Goal: Task Accomplishment & Management: Use online tool/utility

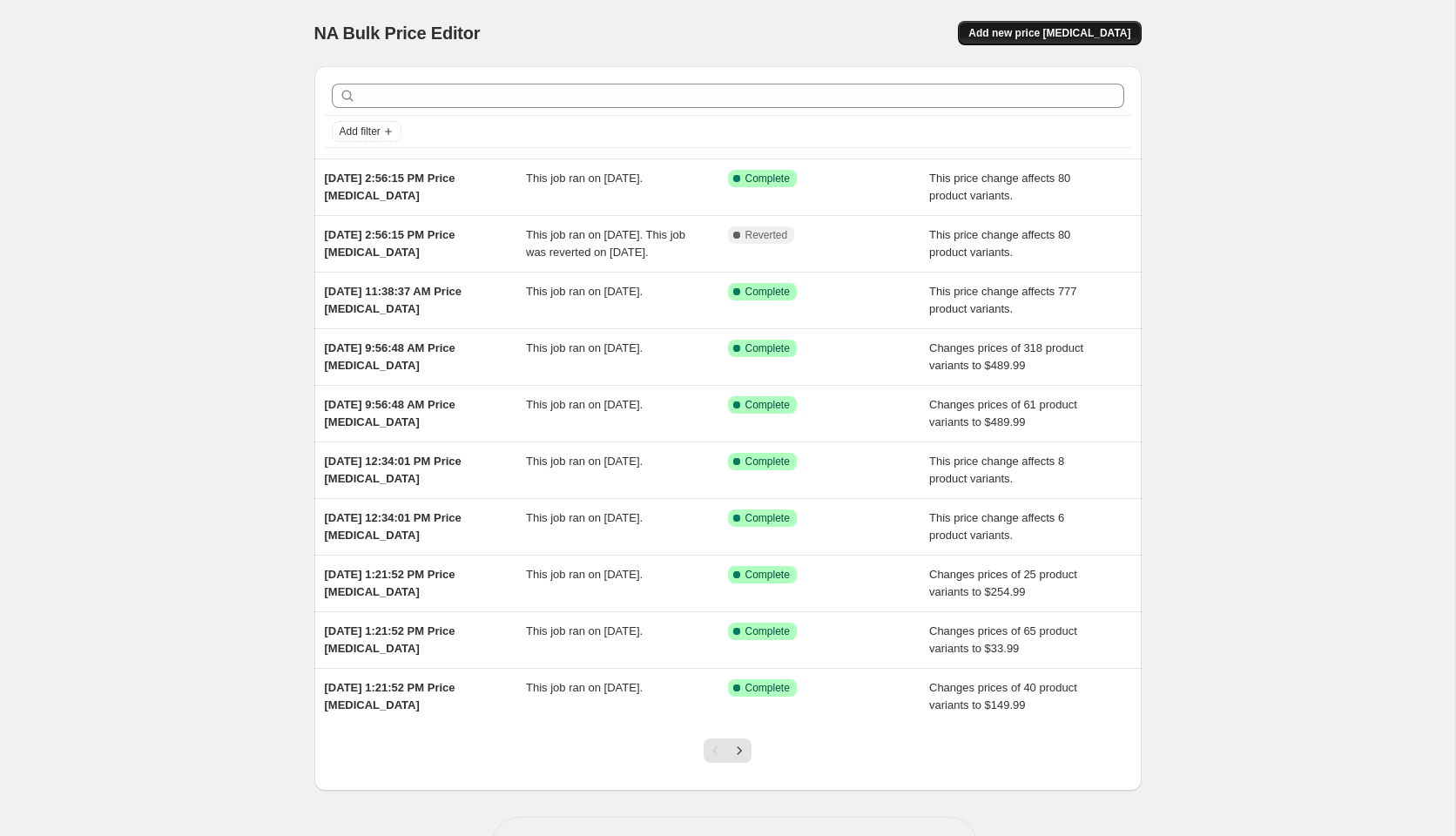
click at [1034, 34] on span "Add new price [MEDICAL_DATA]" at bounding box center [1049, 33] width 162 height 14
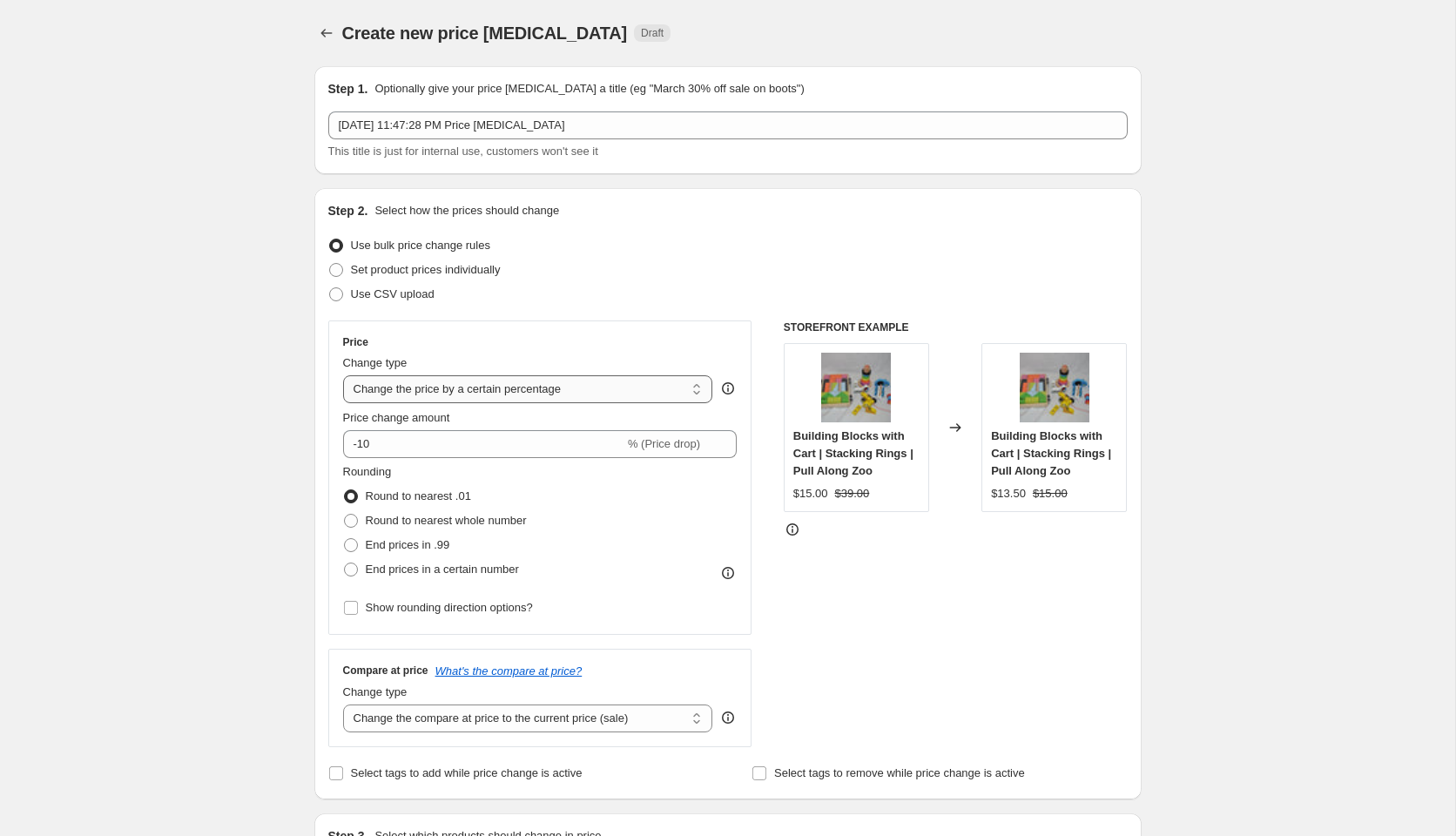
click at [384, 394] on select "Change the price to a certain amount Change the price by a certain amount Chang…" at bounding box center [528, 389] width 370 height 27
select select "no_change"
click at [343, 375] on select "Change the price to a certain amount Change the price by a certain amount Chang…" at bounding box center [528, 389] width 370 height 27
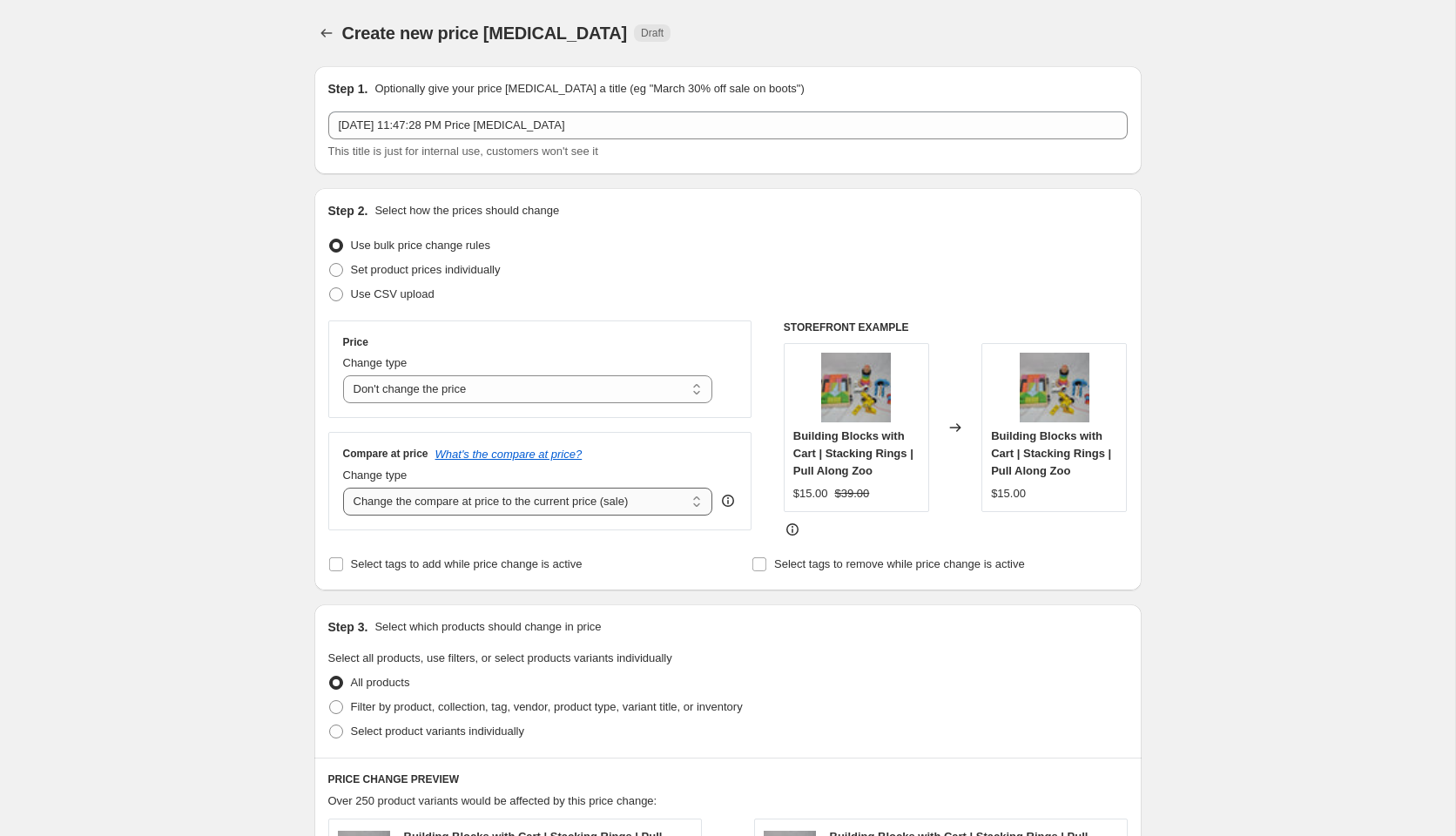
click at [403, 511] on select "Change the compare at price to the current price (sale) Change the compare at p…" at bounding box center [528, 501] width 370 height 27
select select "to"
click at [343, 488] on select "Change the compare at price to the current price (sale) Change the compare at p…" at bounding box center [528, 501] width 370 height 27
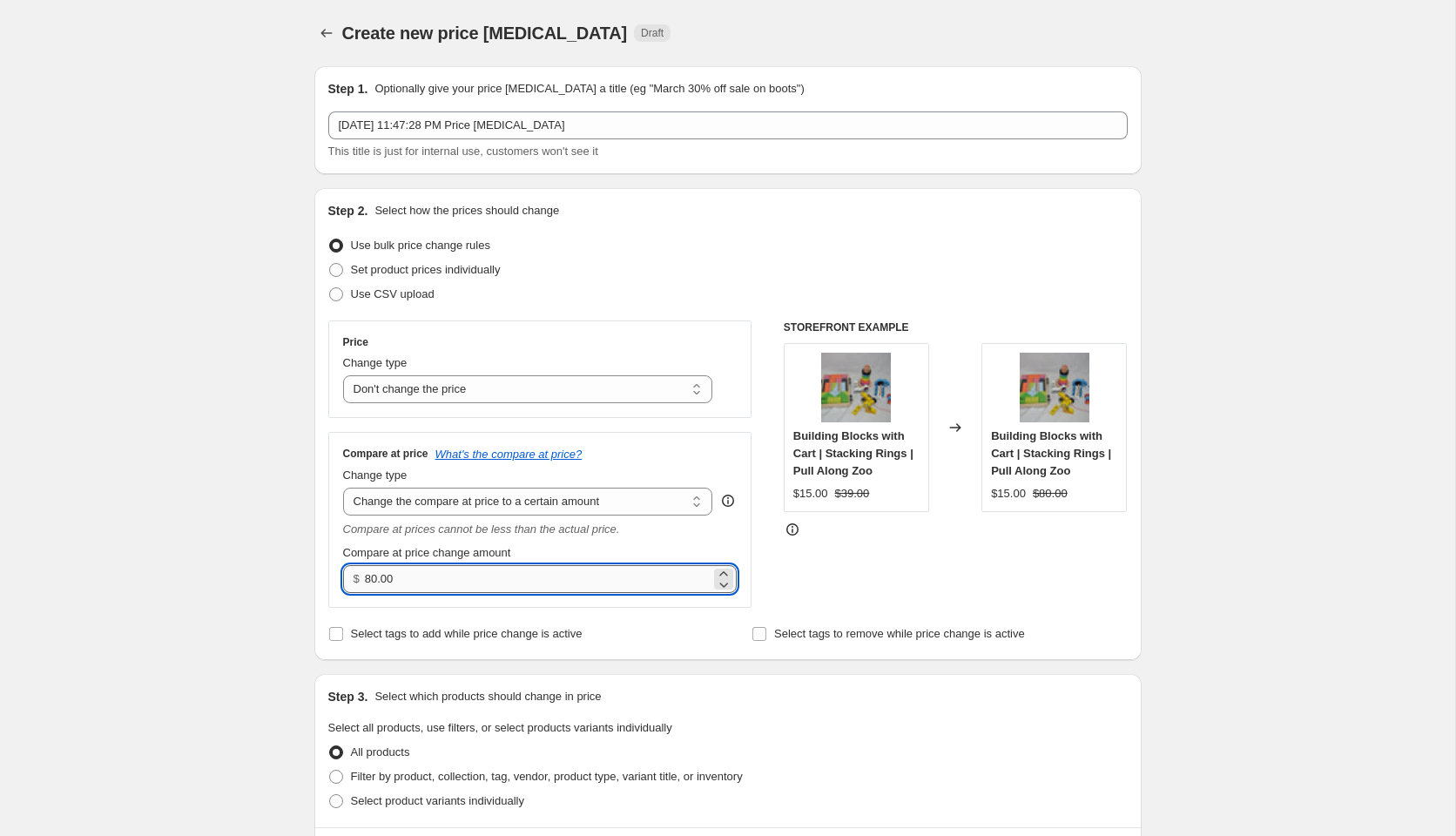
click at [401, 583] on input "80.00" at bounding box center [538, 579] width 345 height 27
drag, startPoint x: 401, startPoint y: 583, endPoint x: 349, endPoint y: 581, distance: 52.0
click at [349, 581] on div "$ 80.00" at bounding box center [541, 579] width 394 height 27
type input "105.00"
click at [822, 594] on div "STOREFRONT EXAMPLE Building Blocks with Cart | Stacking Rings | Pull Along Zoo …" at bounding box center [956, 464] width 344 height 287
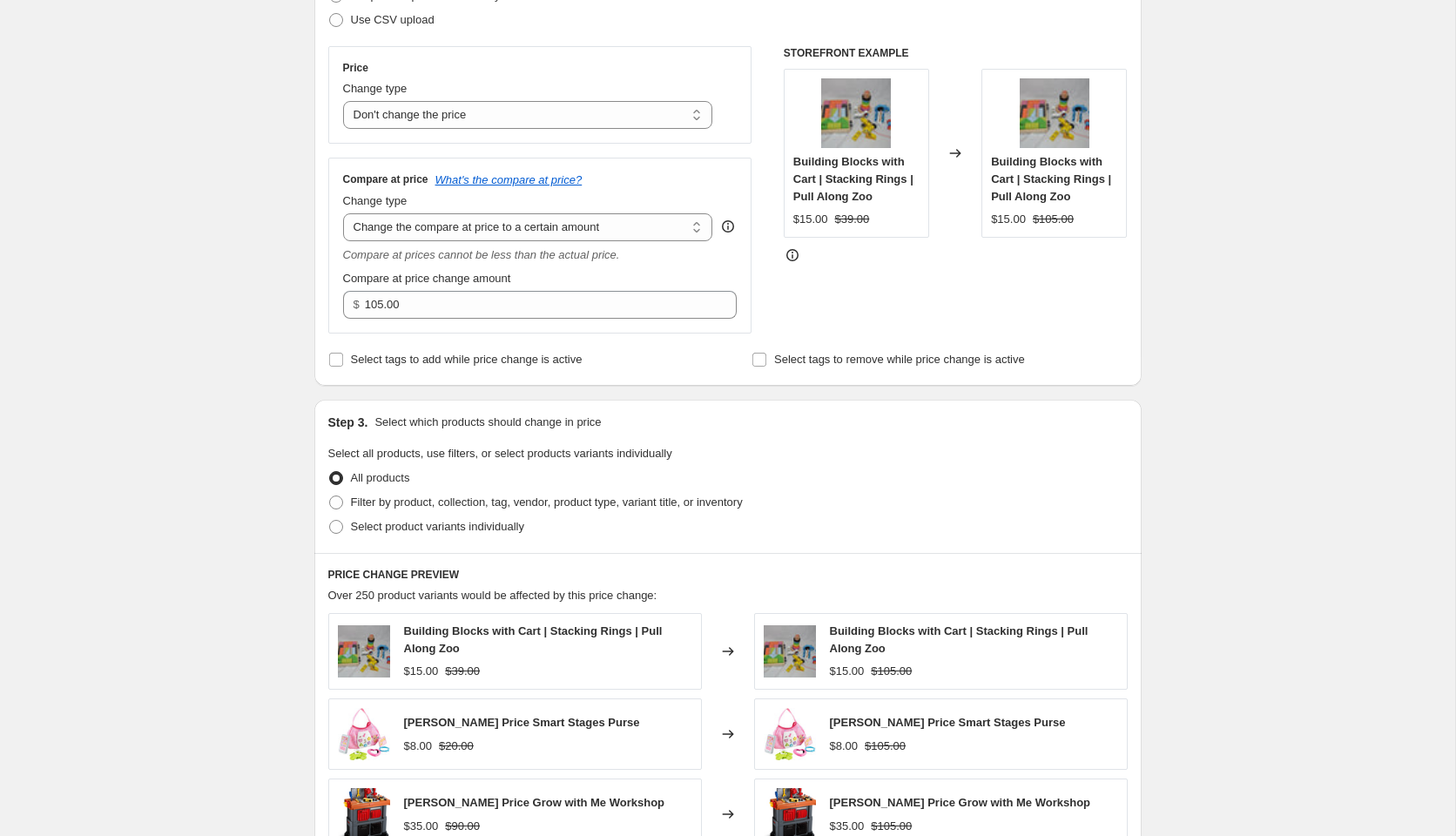
scroll to position [281, 0]
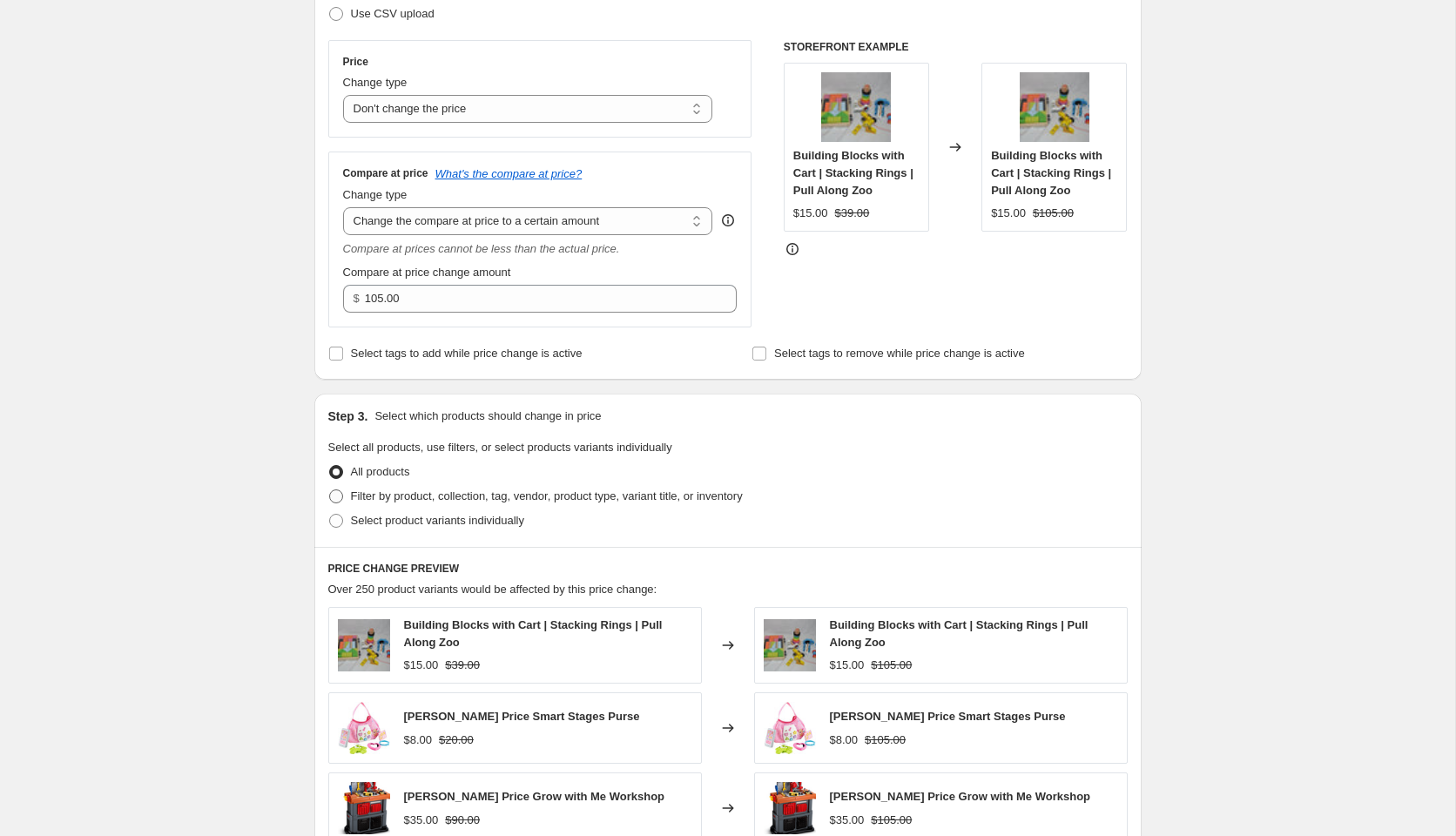
click at [339, 496] on span at bounding box center [336, 496] width 14 height 14
click at [330, 491] on input "Filter by product, collection, tag, vendor, product type, variant title, or inv…" at bounding box center [329, 490] width 1 height 1
radio input "true"
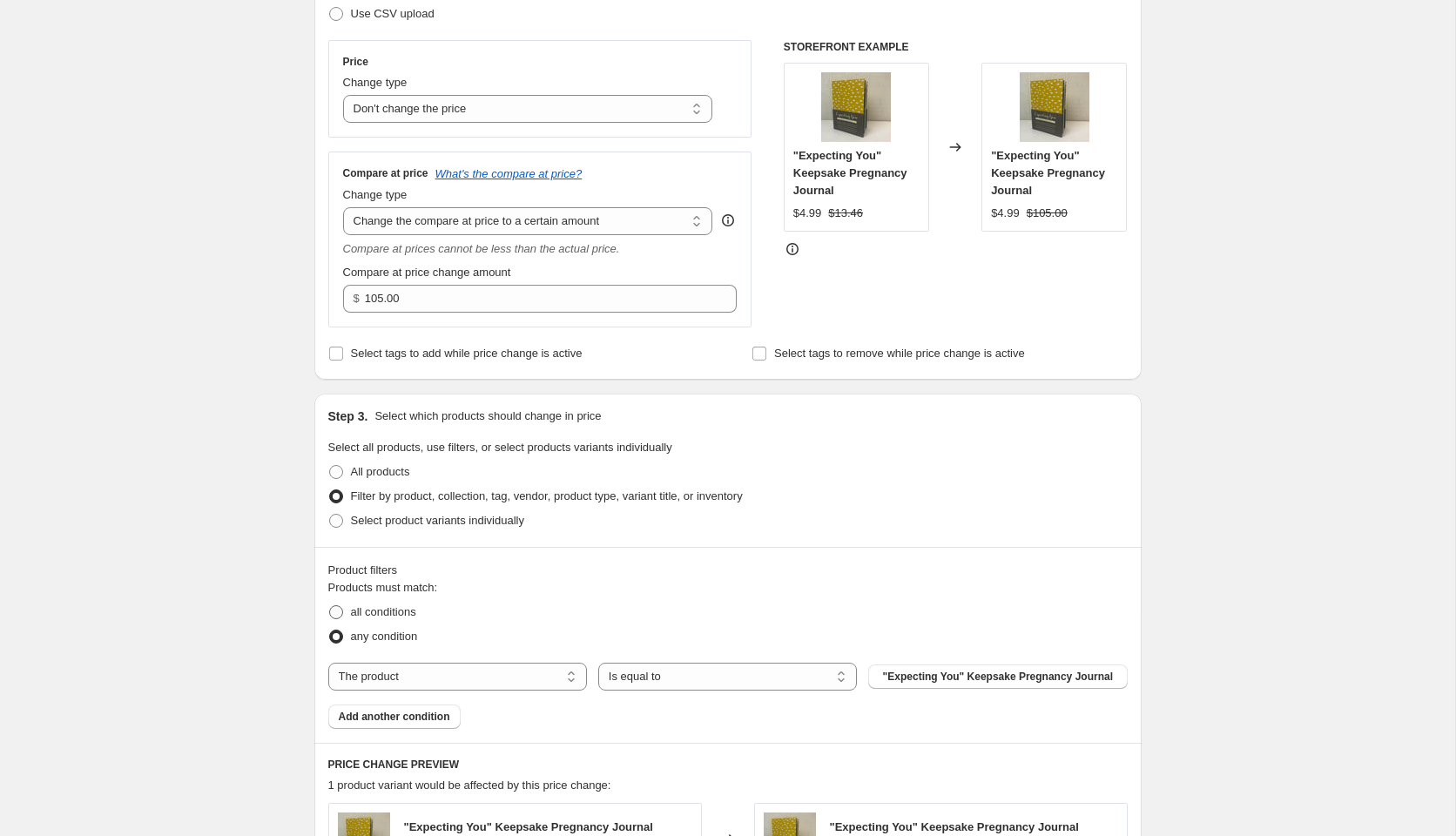
click at [338, 607] on span at bounding box center [336, 612] width 14 height 14
click at [330, 606] on input "all conditions" at bounding box center [329, 605] width 1 height 1
radio input "true"
click at [399, 680] on select "The product The product's collection The product's tag The product's vendor The…" at bounding box center [458, 676] width 259 height 27
select select "tag"
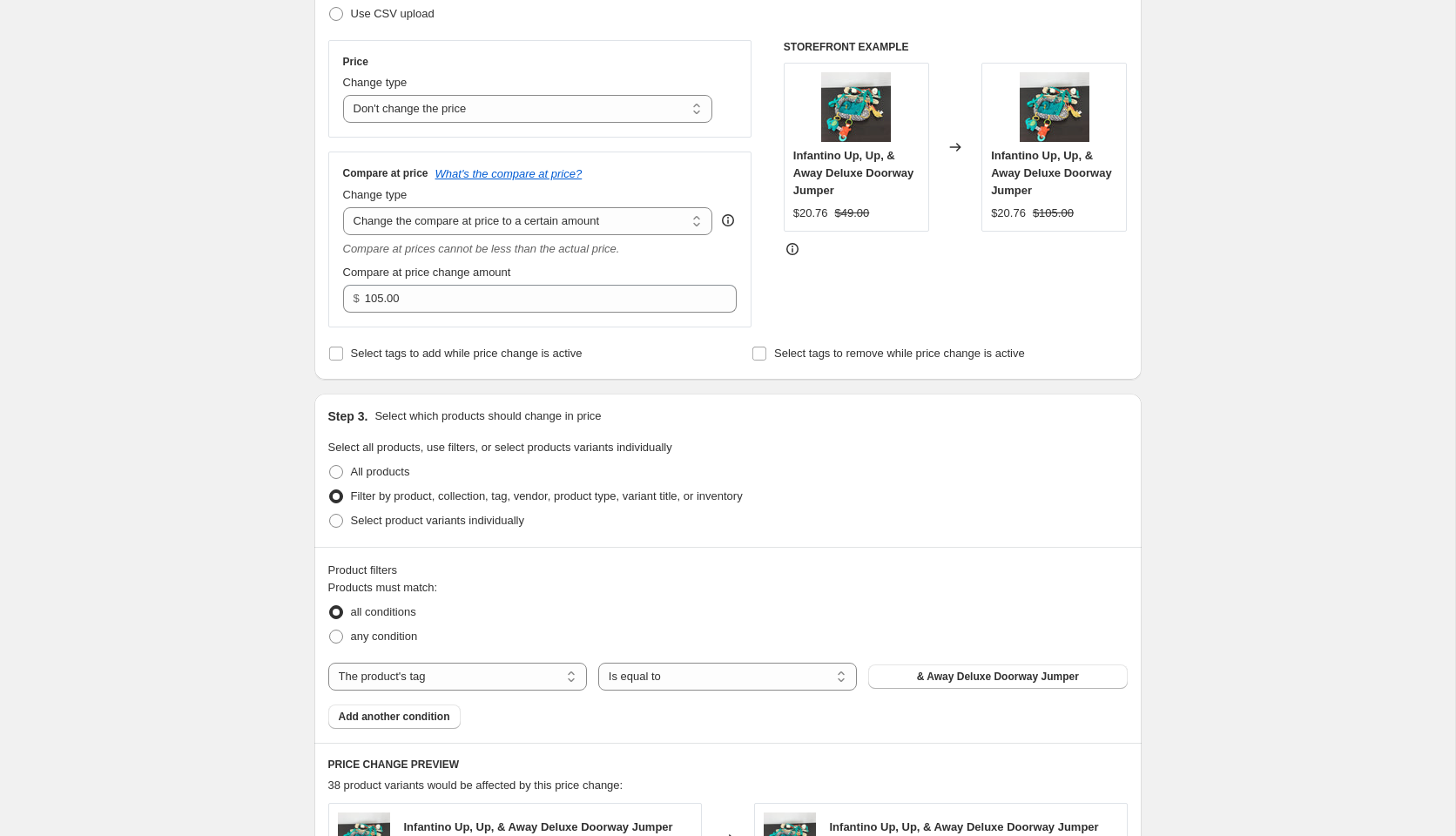
click at [917, 677] on span "& Away Deluxe Doorway Jumper" at bounding box center [997, 676] width 162 height 14
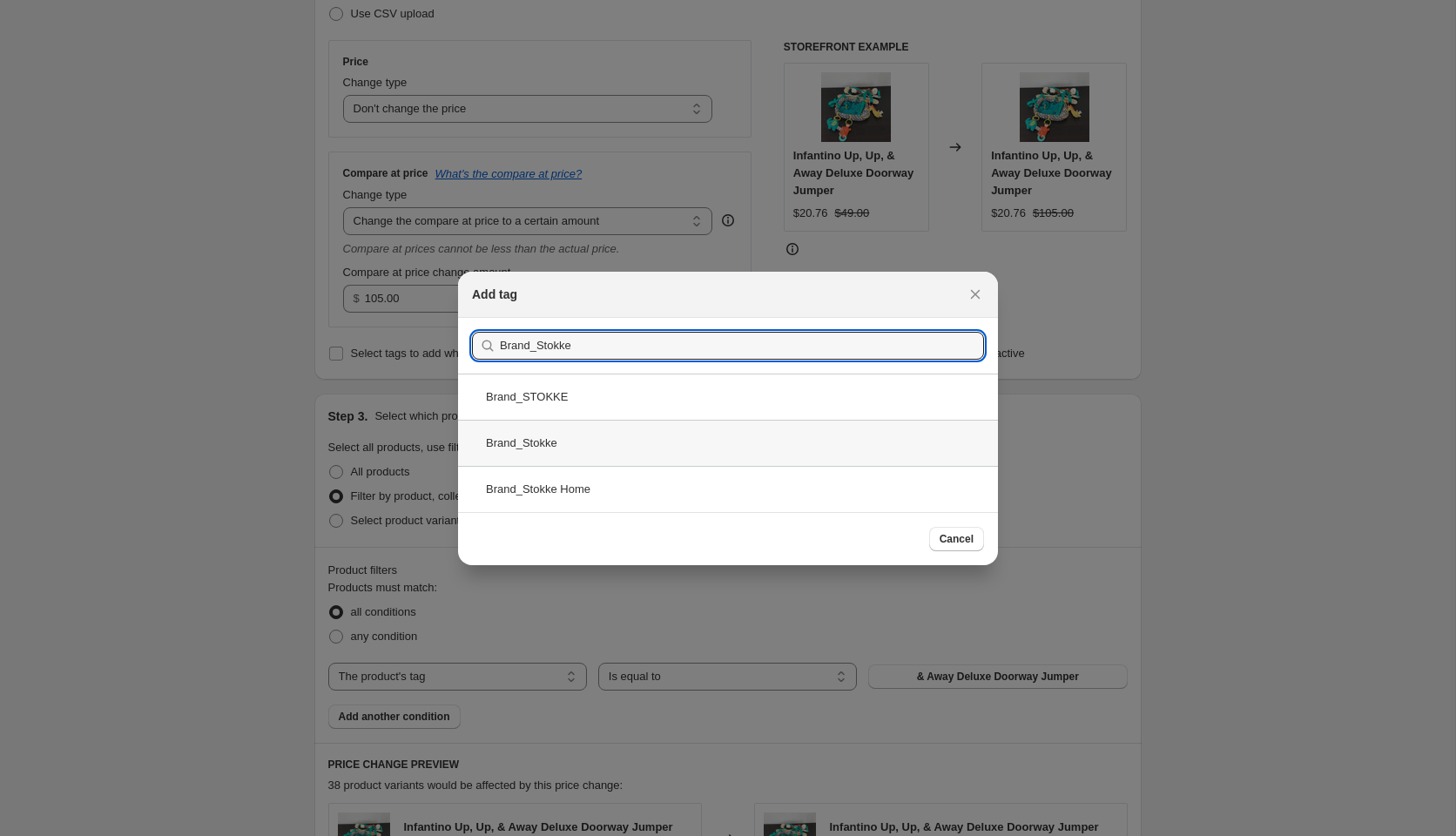
type input "Brand_Stokke"
click at [558, 445] on div "Brand_Stokke" at bounding box center [728, 443] width 540 height 46
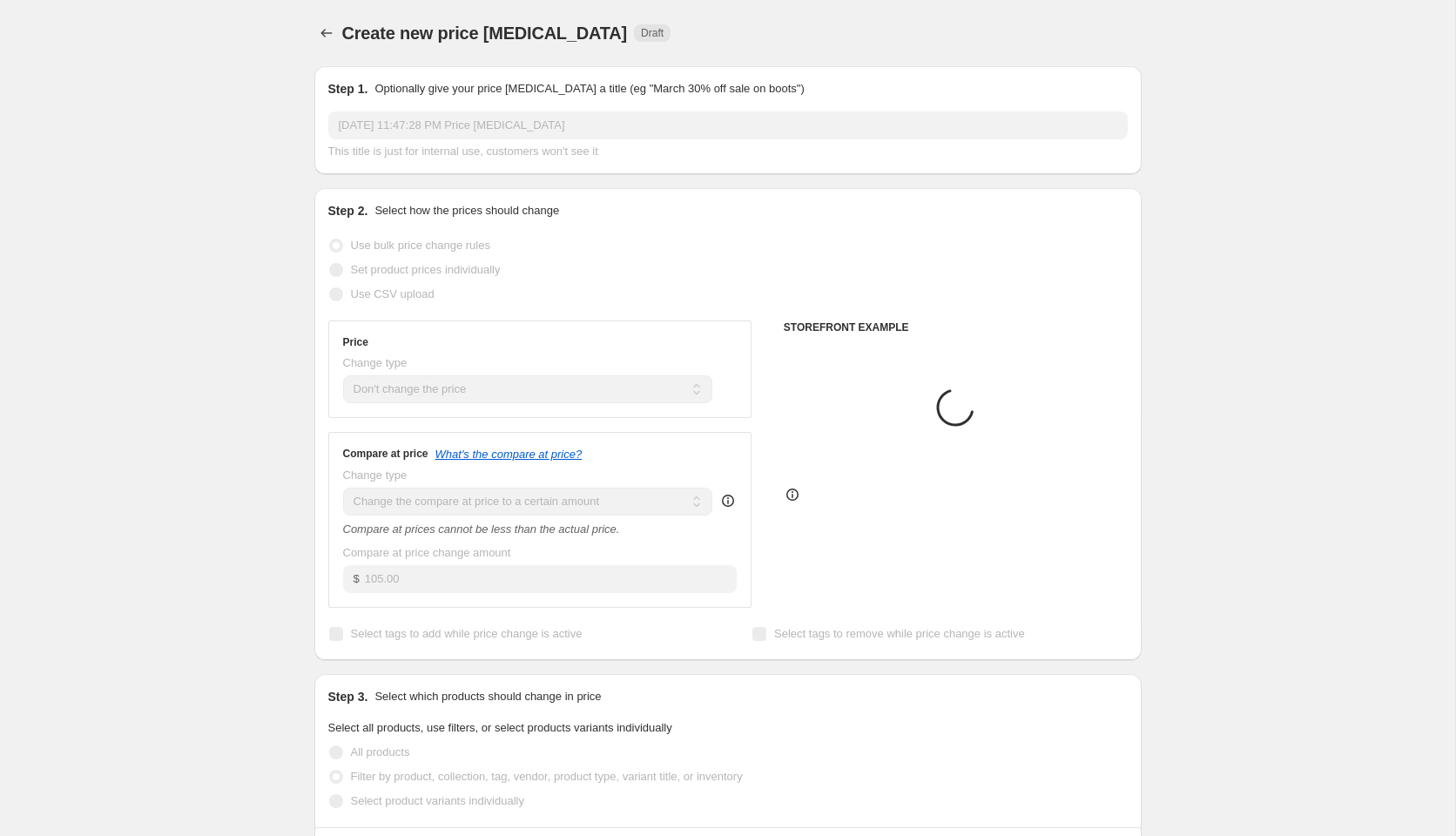
scroll to position [281, 0]
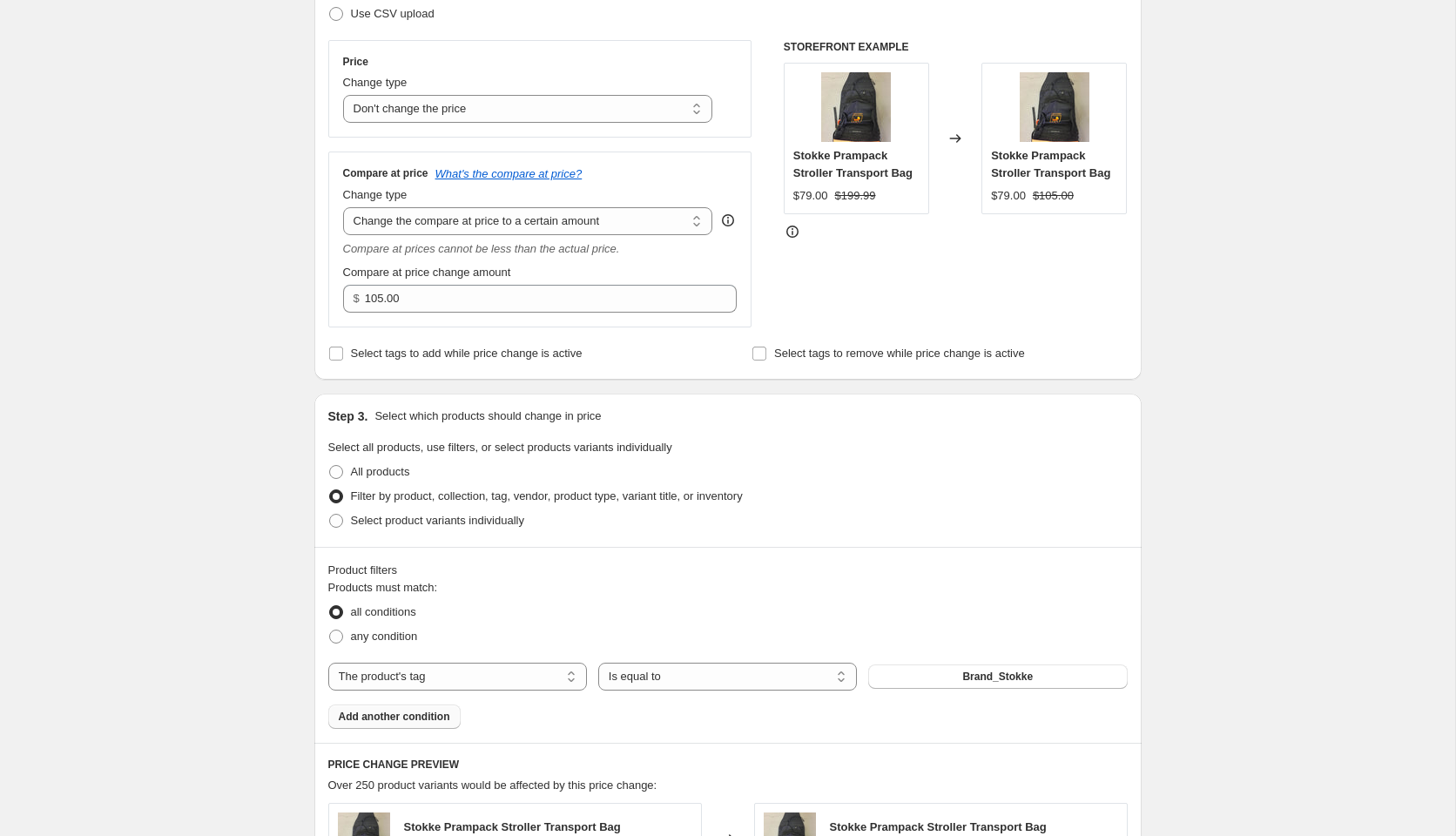
click at [368, 714] on span "Add another condition" at bounding box center [394, 716] width 112 height 14
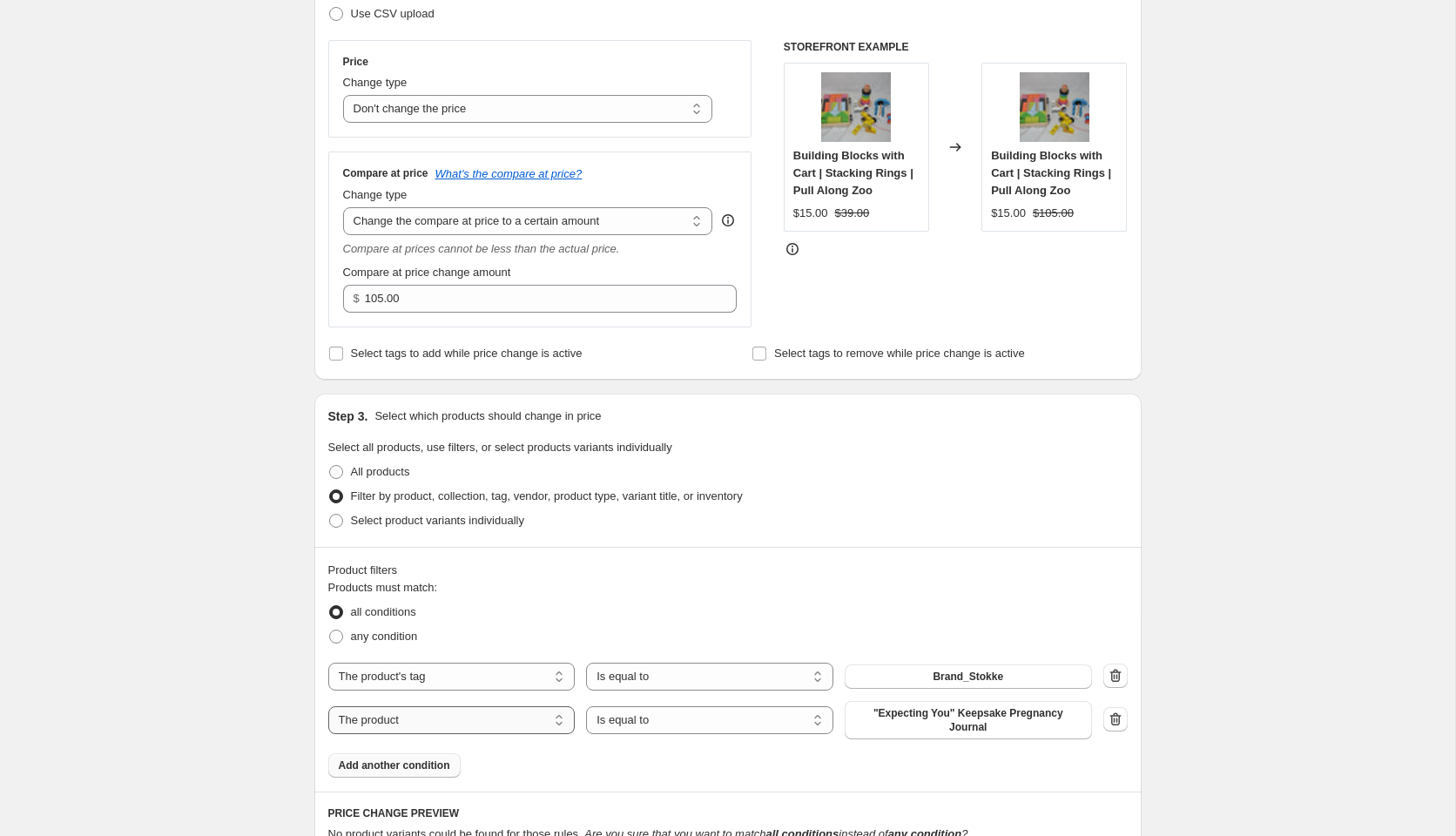
click at [398, 719] on select "The product The product's collection The product's tag The product's vendor The…" at bounding box center [452, 720] width 247 height 27
select select "tag"
click at [899, 719] on button "& Away Deluxe Doorway Jumper" at bounding box center [968, 714] width 247 height 25
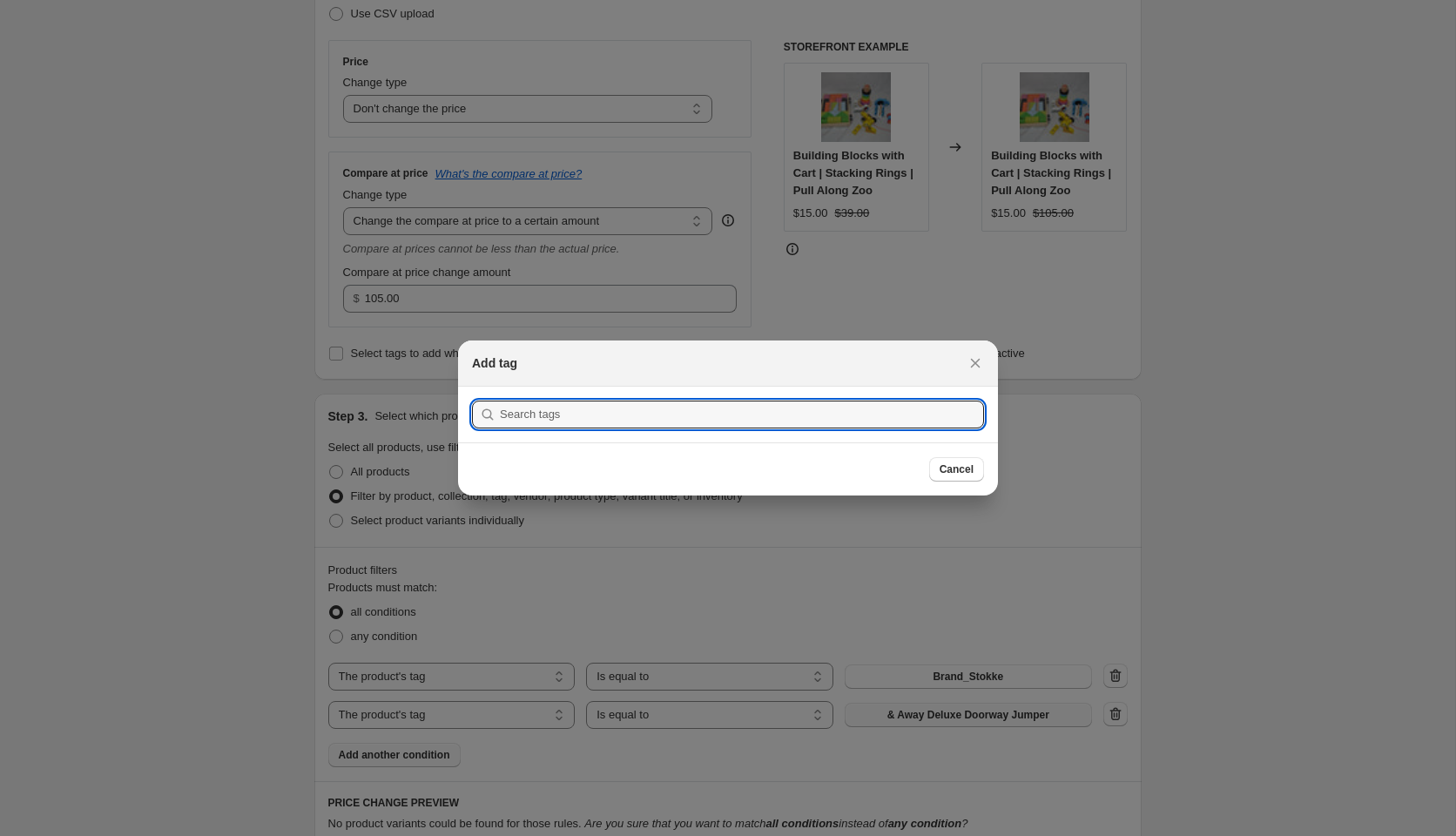
scroll to position [0, 0]
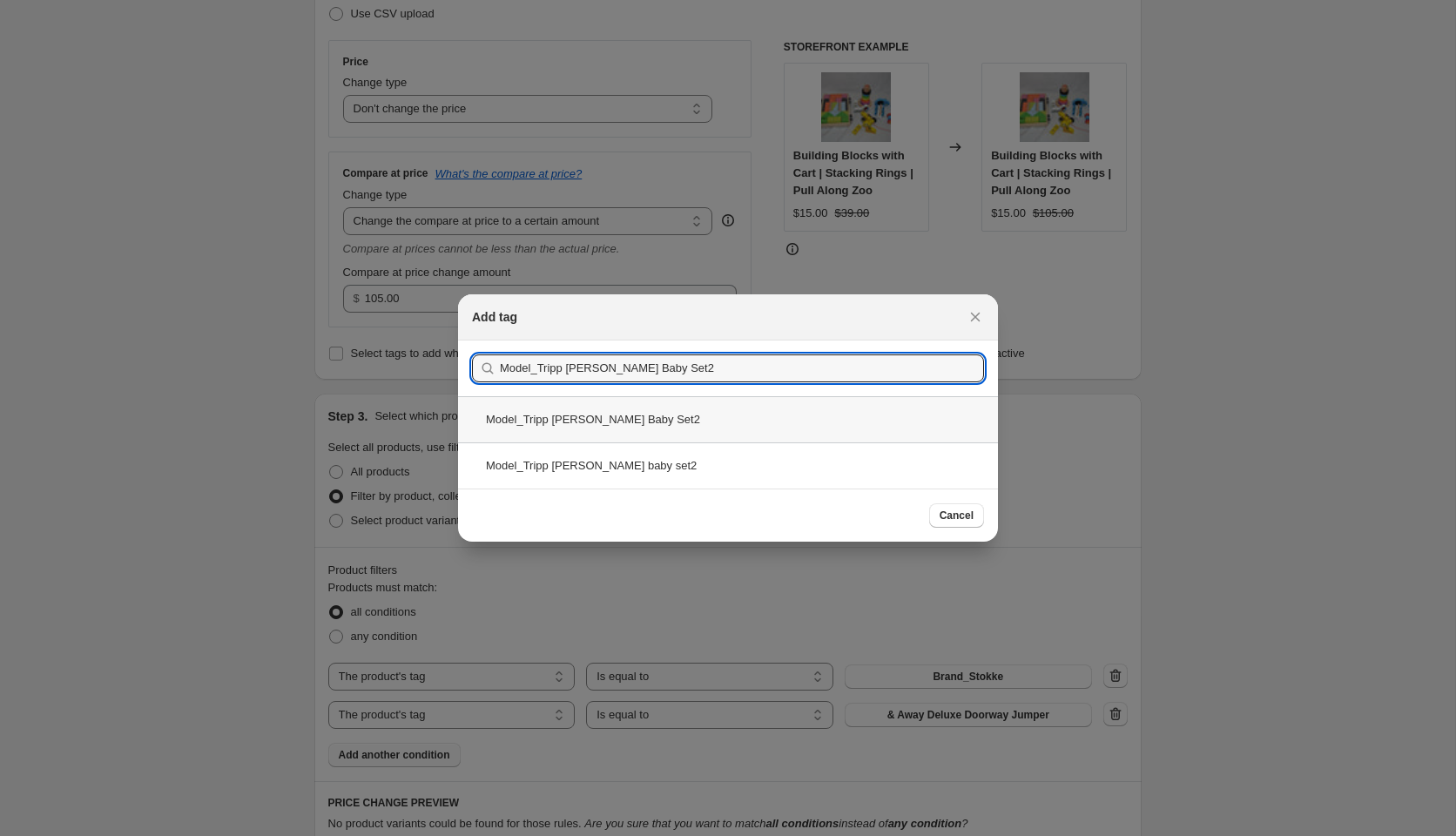
type input "Model_Tripp [PERSON_NAME] Baby Set2"
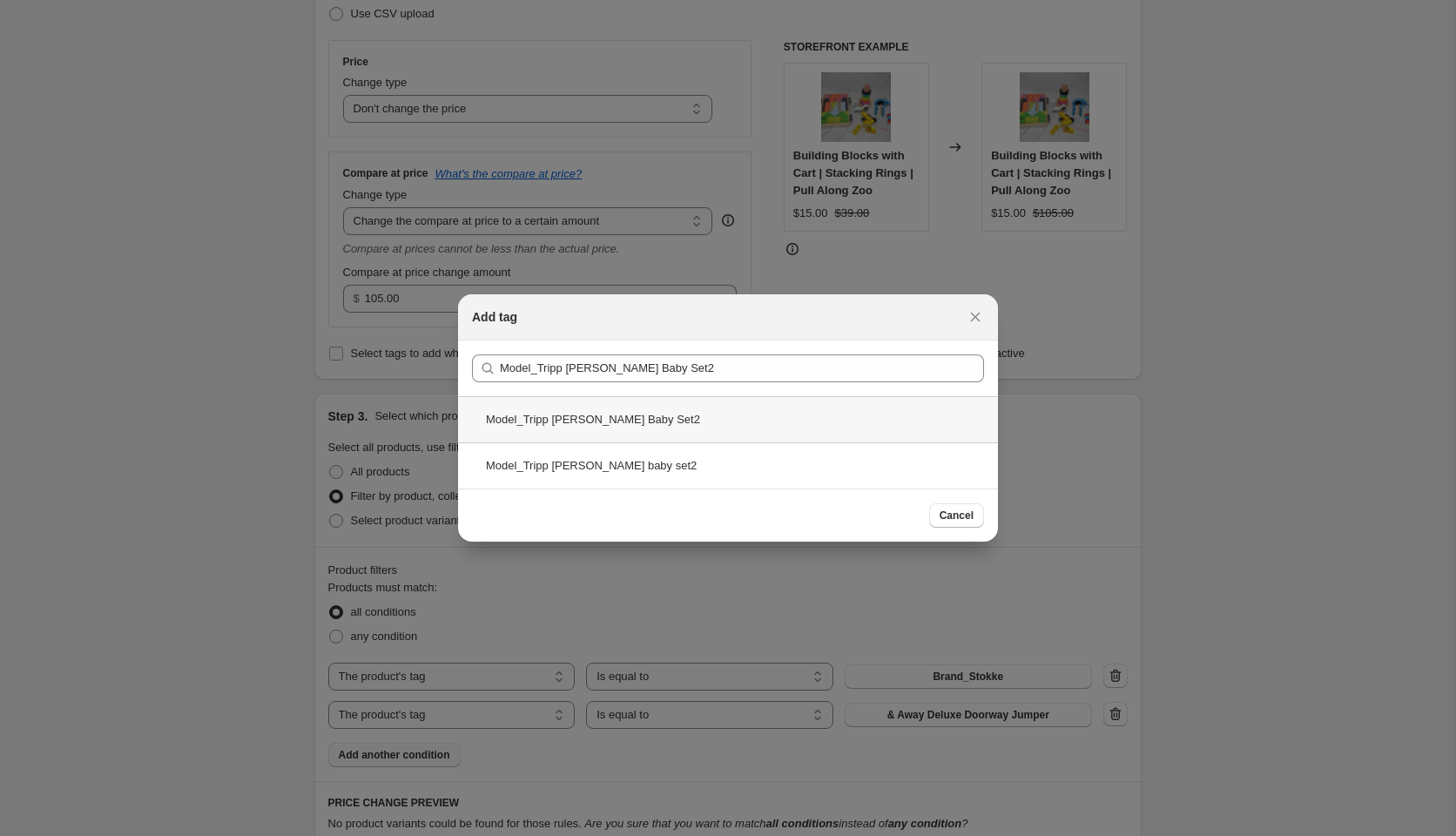
click at [649, 419] on div "Model_Tripp [PERSON_NAME] Baby Set2" at bounding box center [728, 419] width 540 height 46
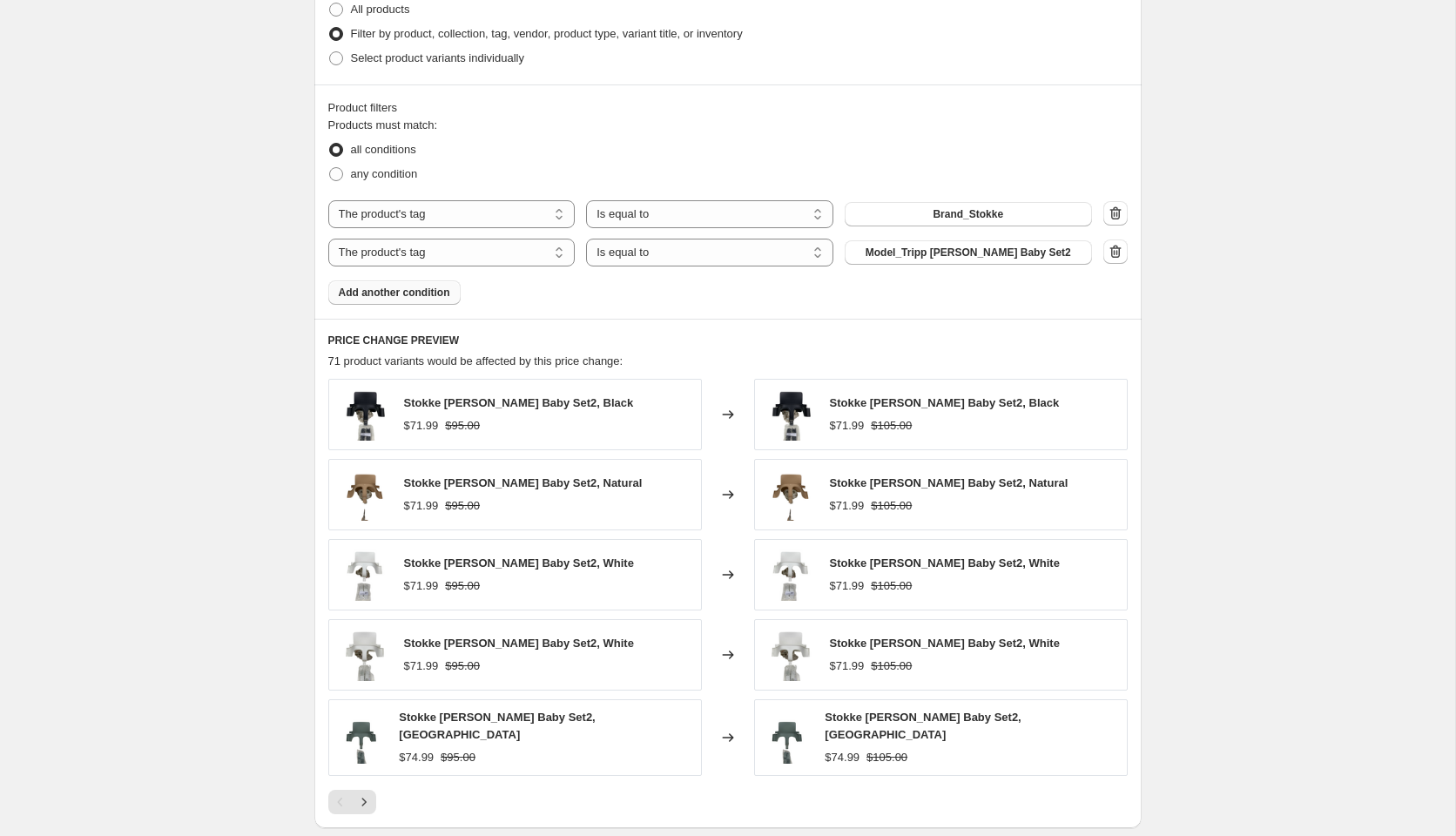
scroll to position [993, 0]
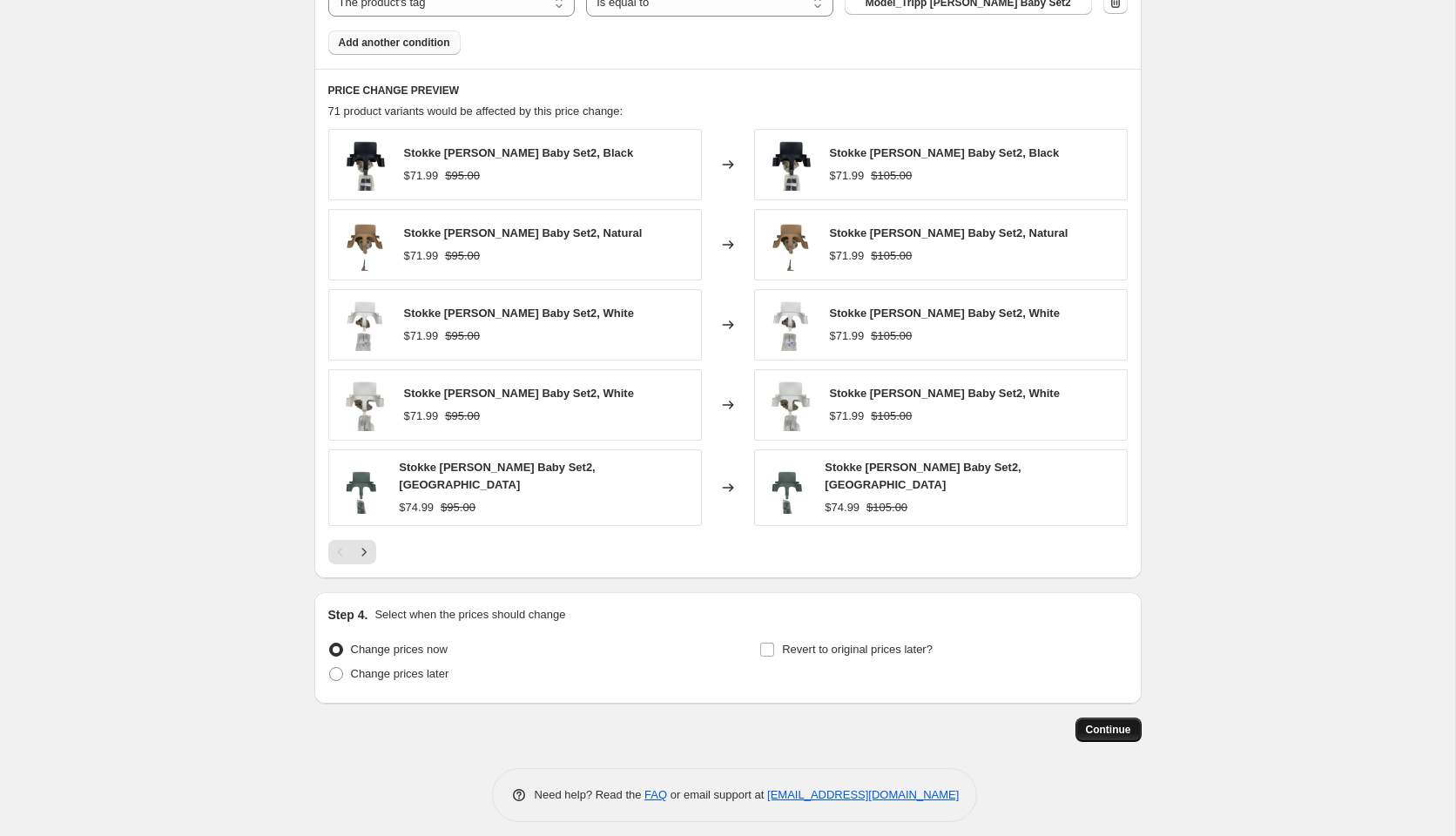
click at [1101, 717] on button "Continue" at bounding box center [1108, 729] width 66 height 25
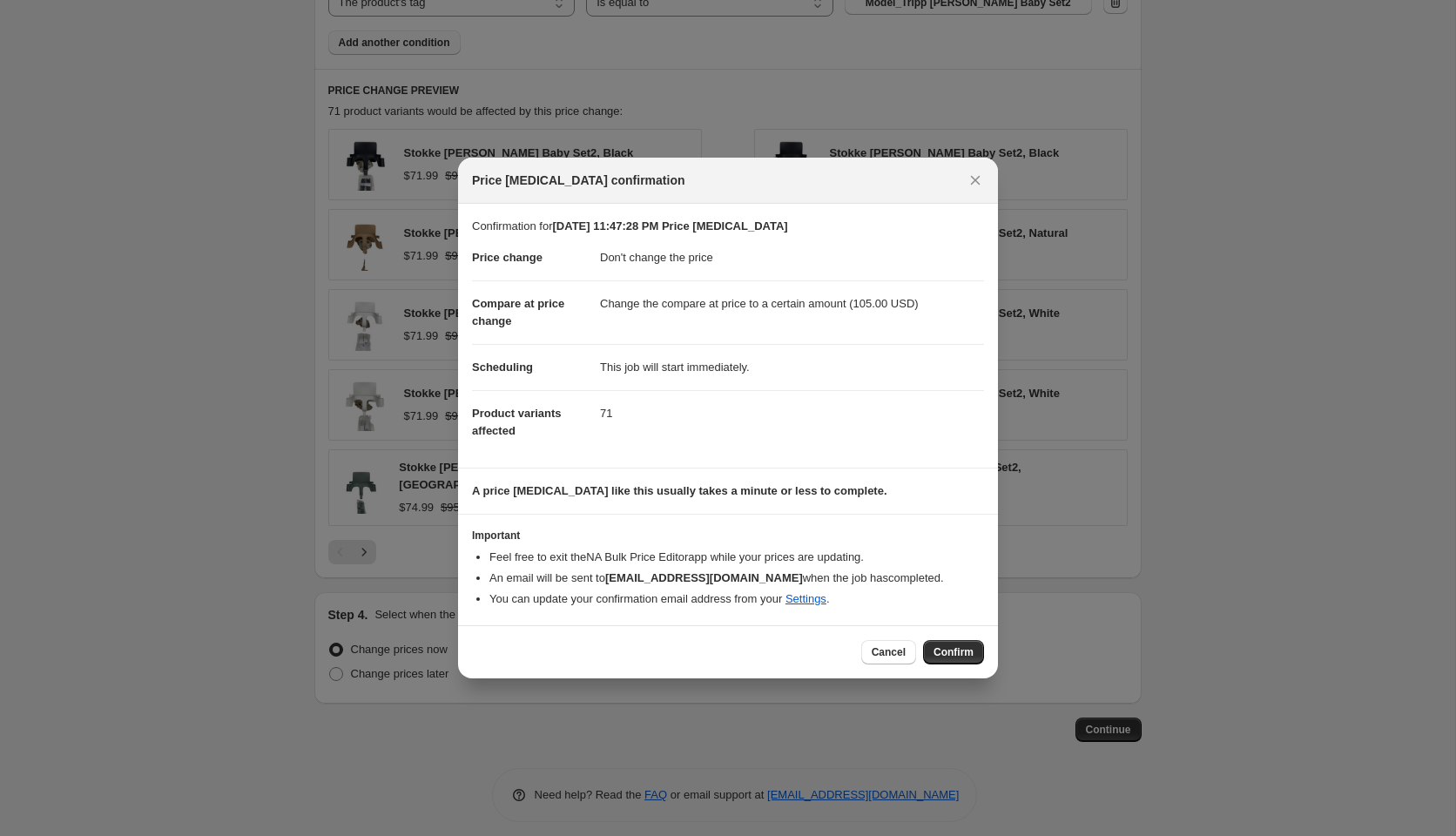
click at [952, 653] on span "Confirm" at bounding box center [953, 653] width 40 height 14
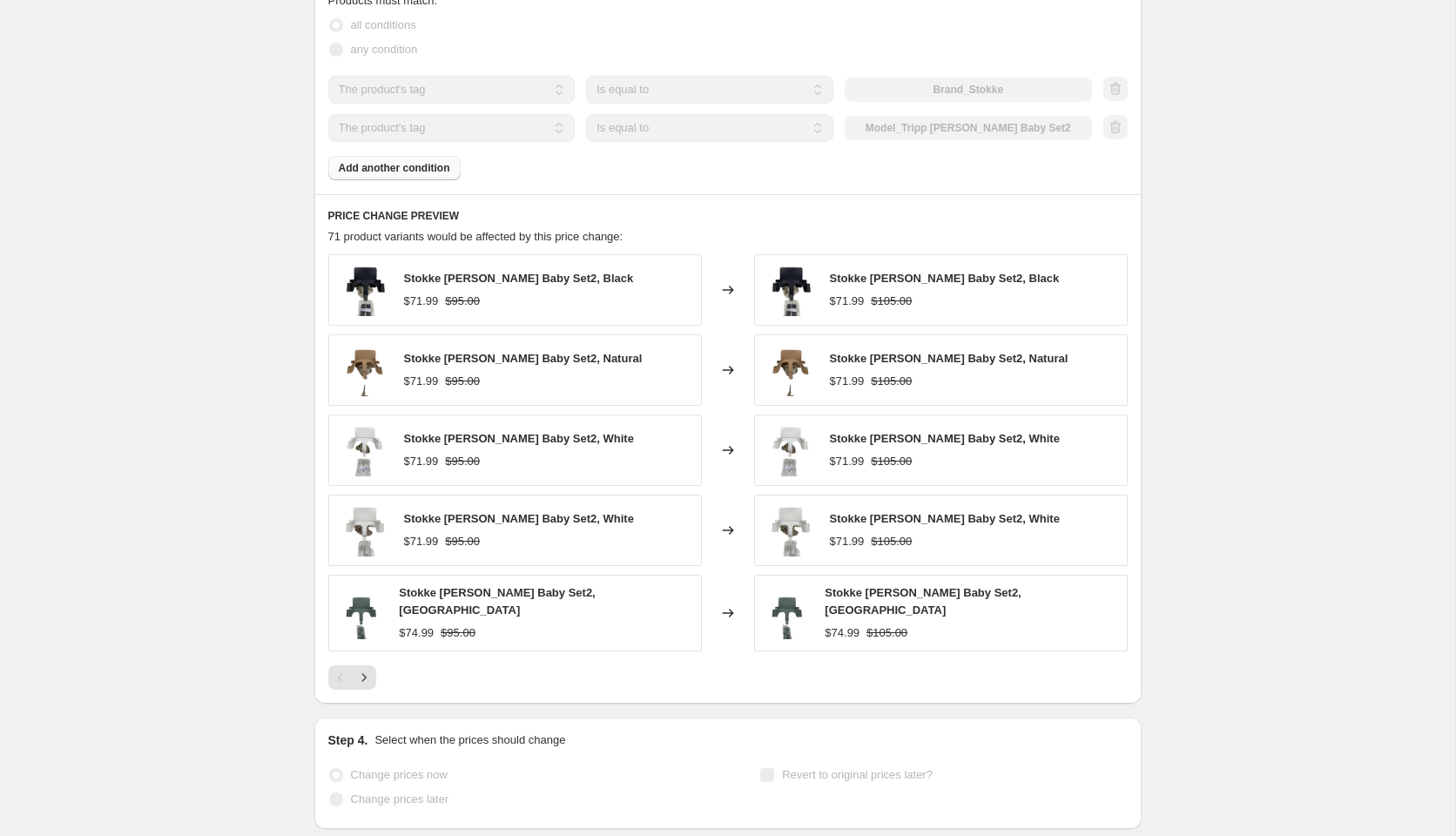
scroll to position [1038, 0]
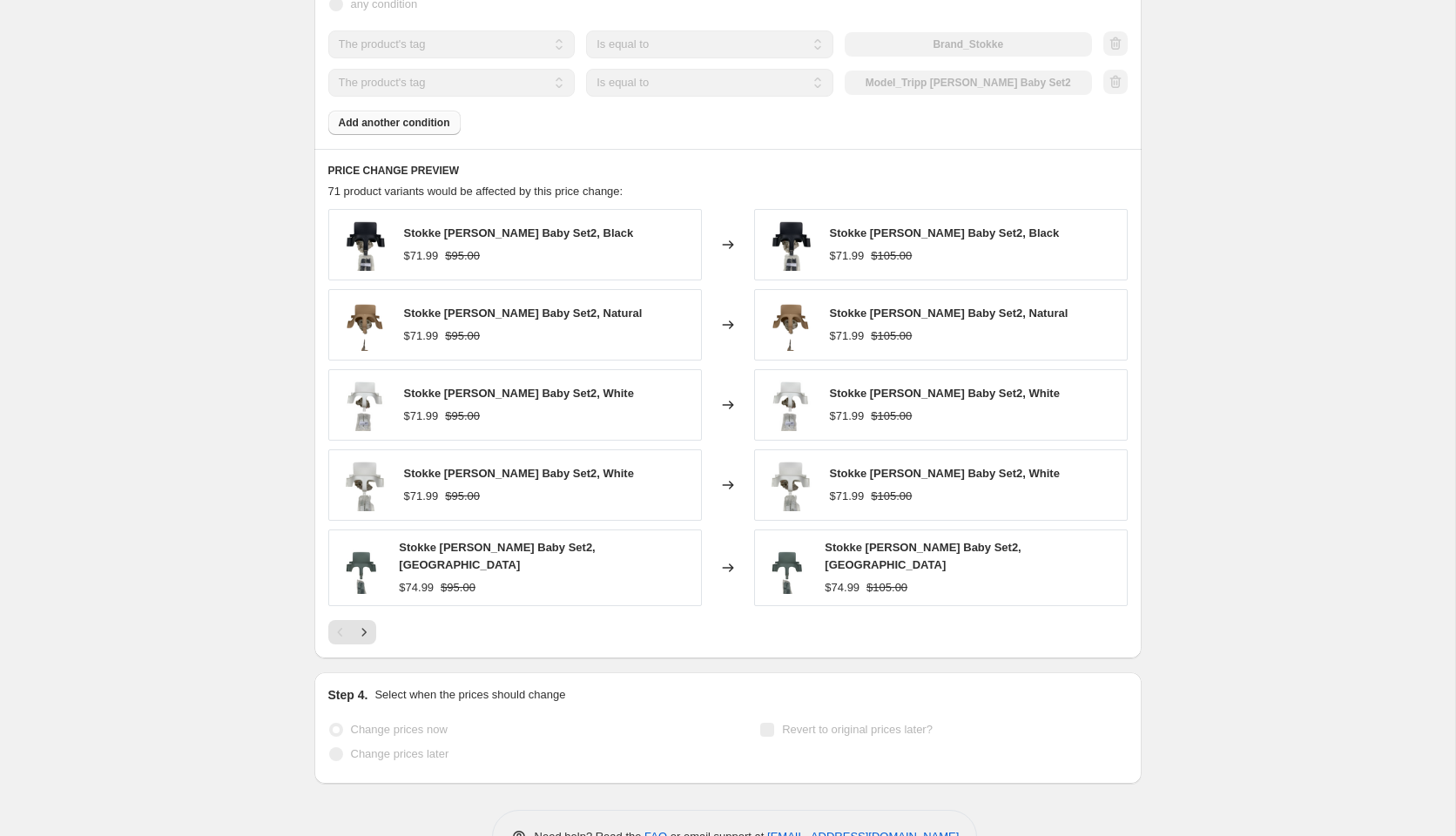
select select "no_change"
select select "to"
select select "tag"
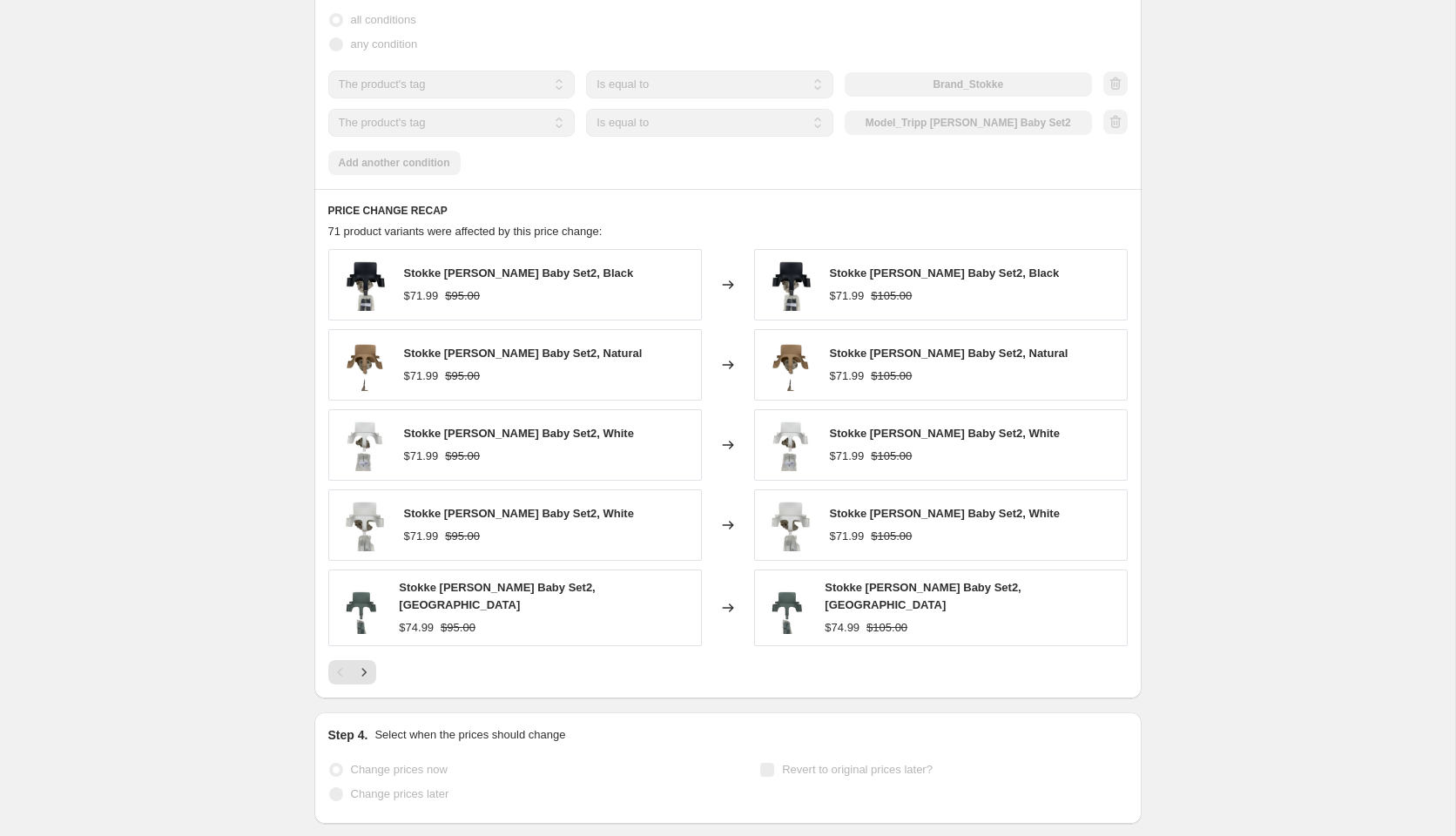
scroll to position [0, 0]
